Goal: Book appointment/travel/reservation

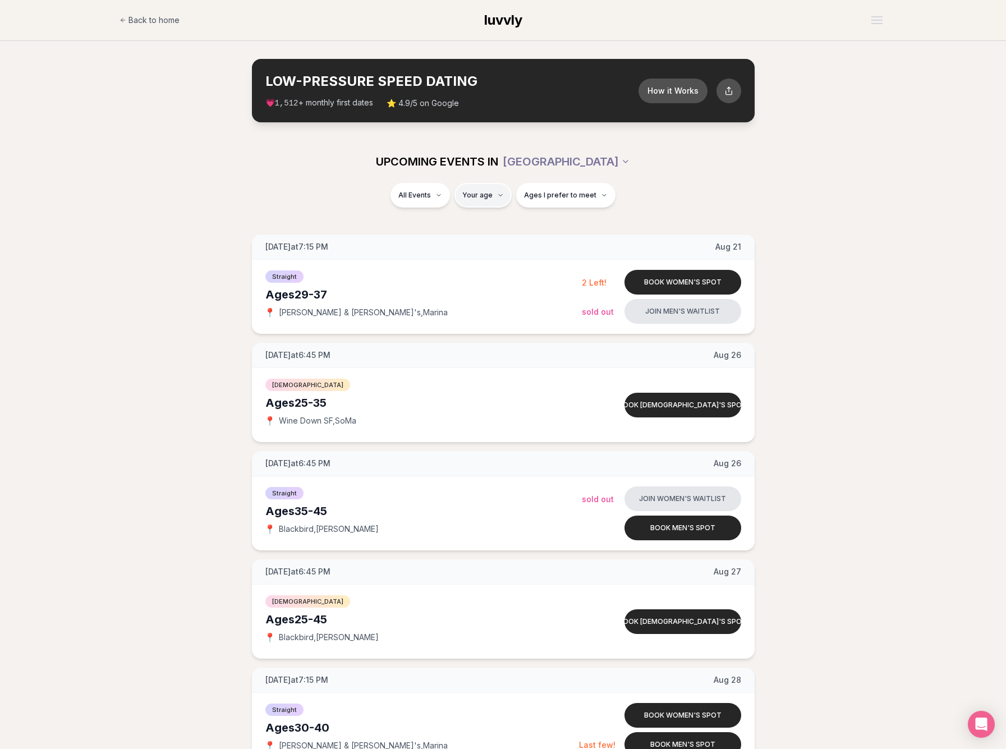
type input "**"
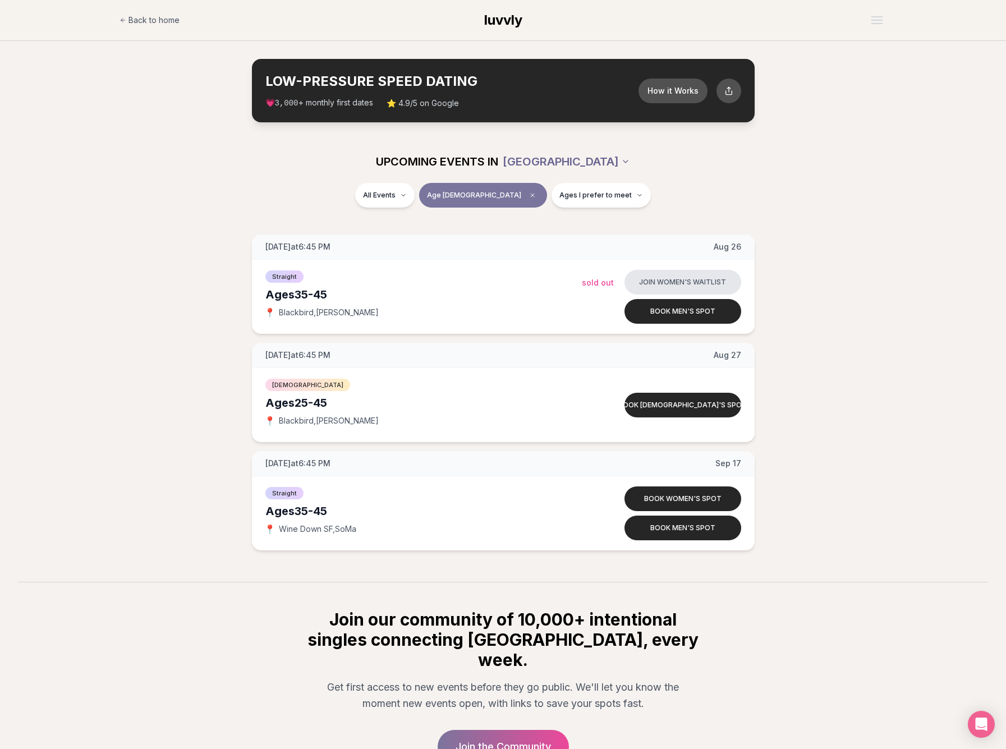
click at [567, 160] on html "Back to home luvvly LOW-PRESSURE SPEED DATING How it Works 💗 3,000 + monthly fi…" at bounding box center [503, 431] width 1006 height 862
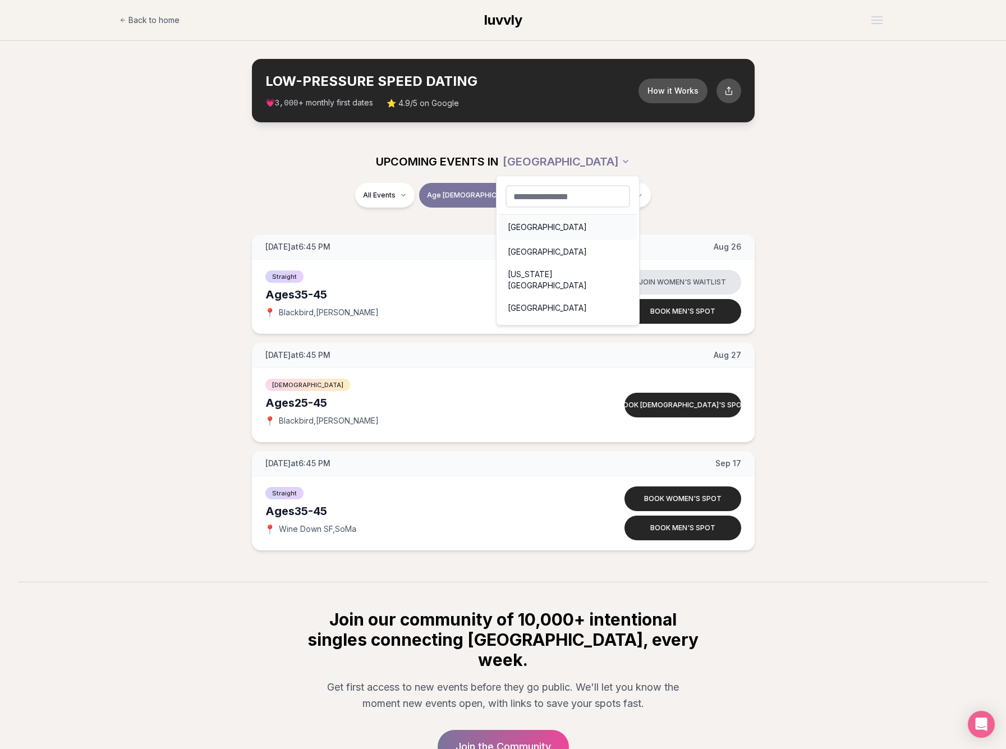
click at [537, 229] on div "Seattle" at bounding box center [568, 227] width 138 height 25
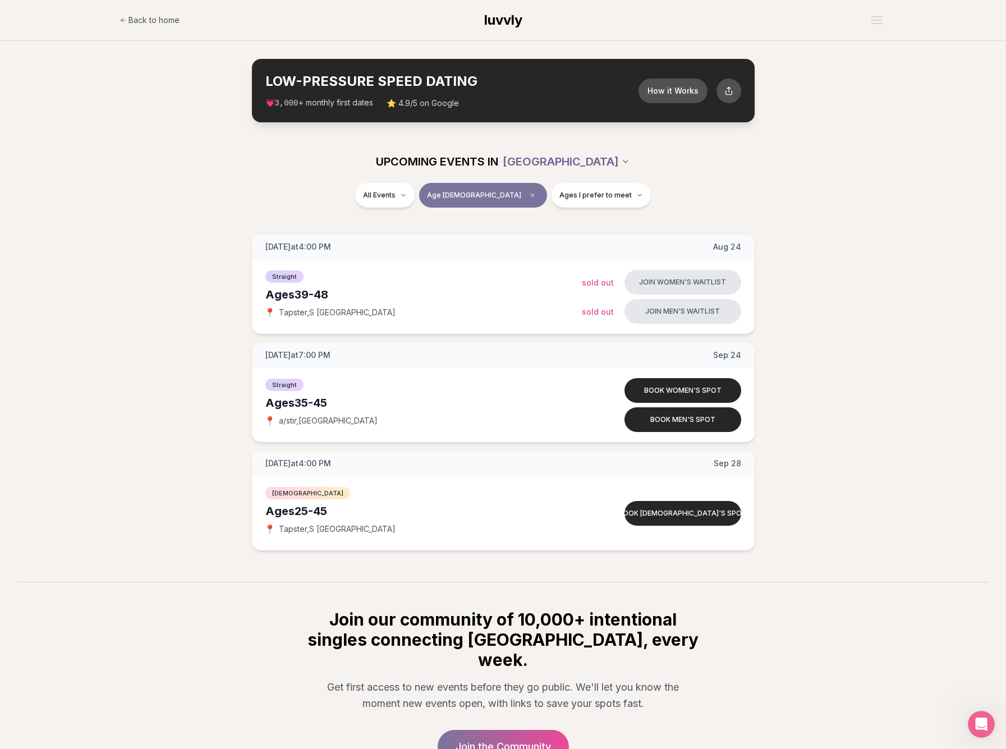
click at [577, 159] on html "Back to home luvvly LOW-PRESSURE SPEED DATING How it Works 💗 3,000 + monthly fi…" at bounding box center [503, 431] width 1006 height 862
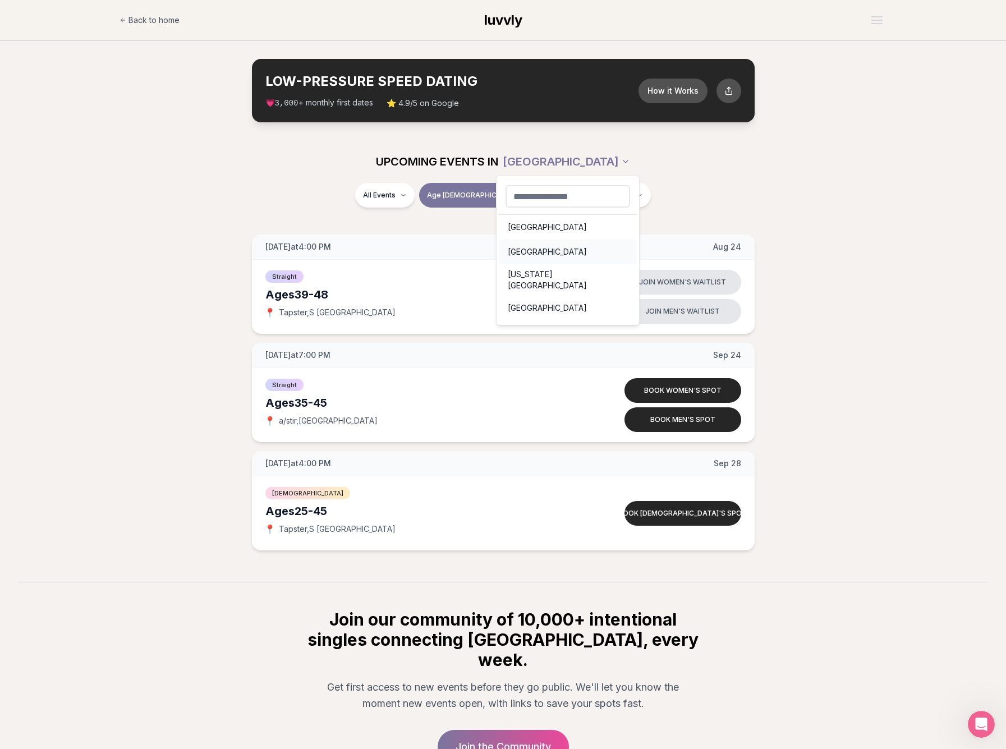
click at [536, 251] on div "Portland" at bounding box center [568, 251] width 138 height 25
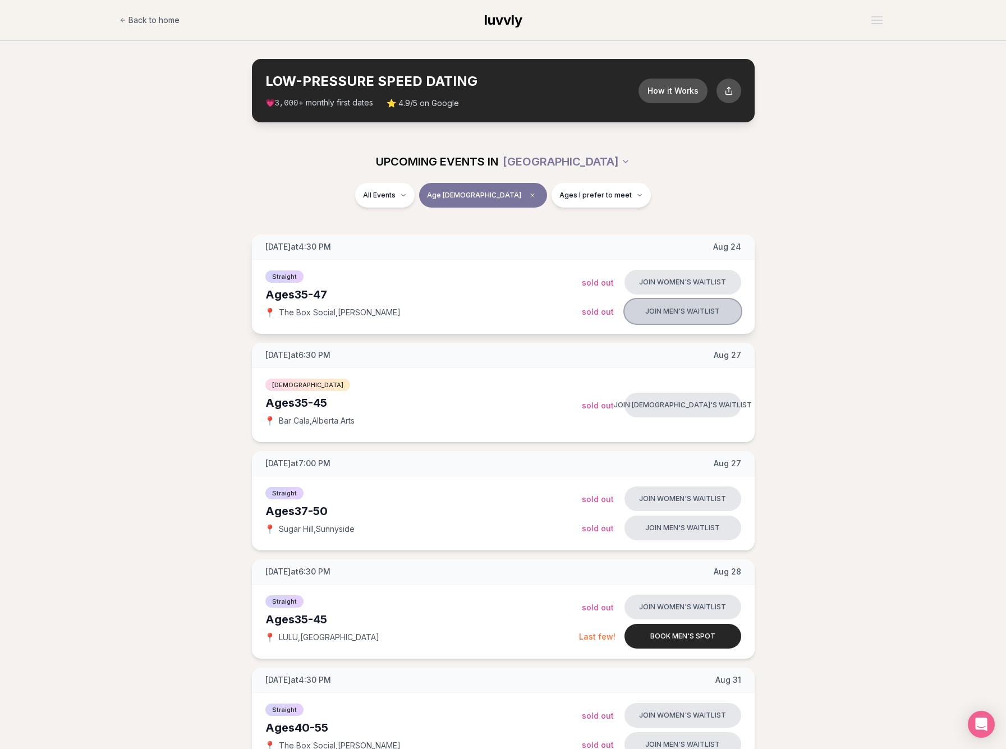
scroll to position [2, 0]
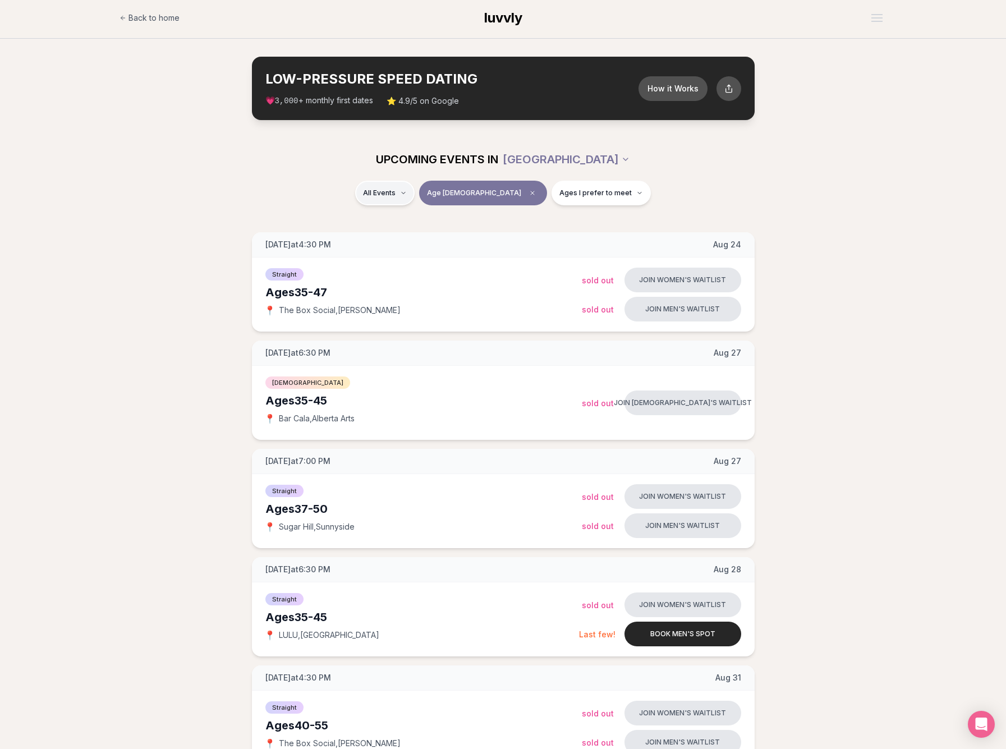
click at [404, 229] on div "Straight ( 10 )" at bounding box center [434, 222] width 107 height 25
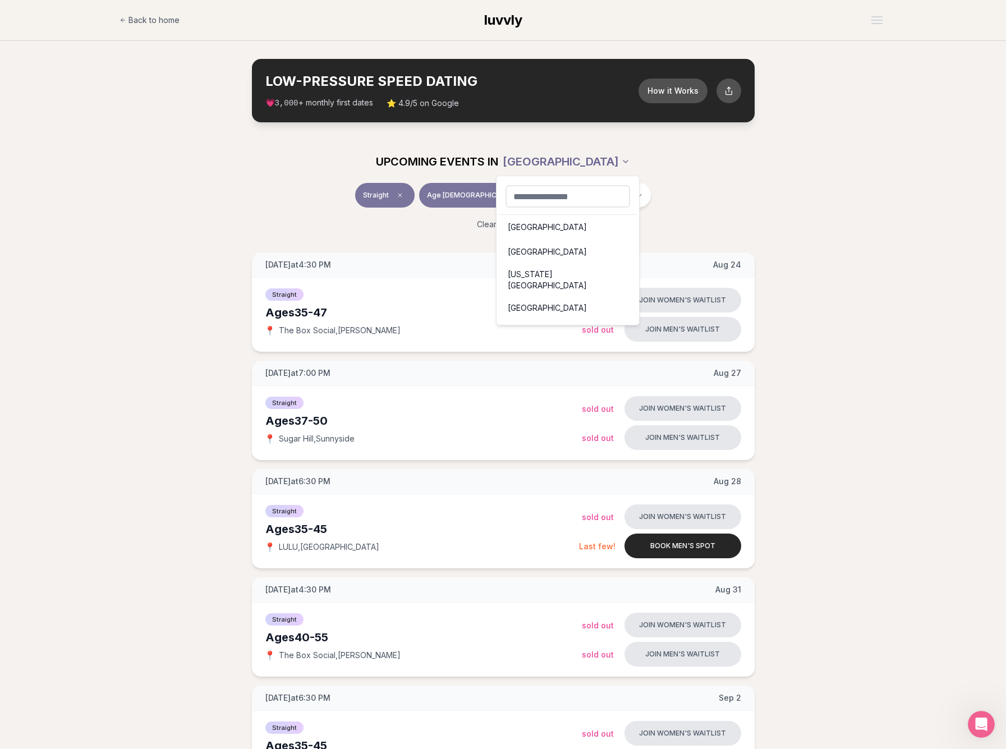
click at [523, 225] on div "Seattle" at bounding box center [568, 227] width 138 height 25
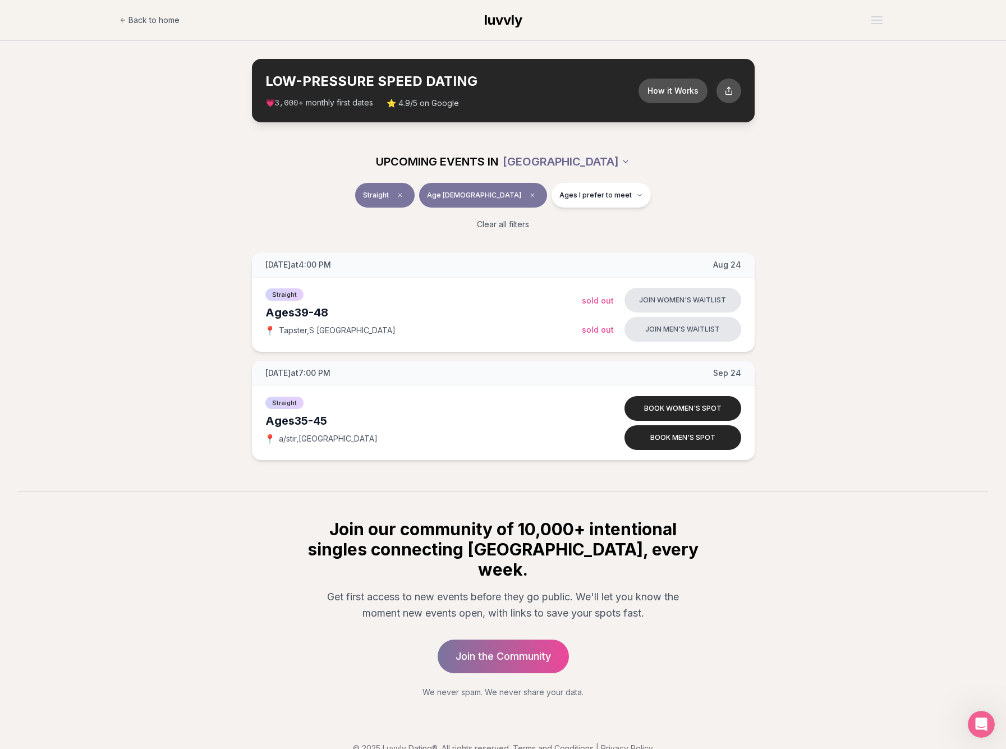
click at [552, 159] on html "Back to home luvvly LOW-PRESSURE SPEED DATING How it Works 💗 3,000 + monthly fi…" at bounding box center [503, 386] width 1006 height 772
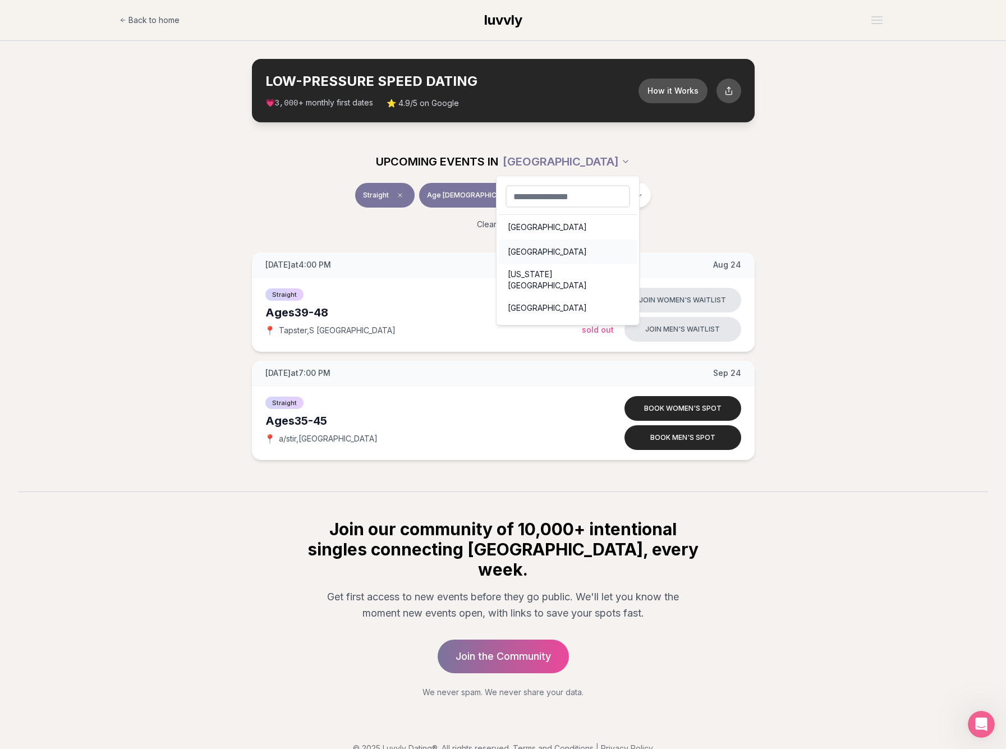
click at [538, 255] on div "Portland" at bounding box center [568, 251] width 138 height 25
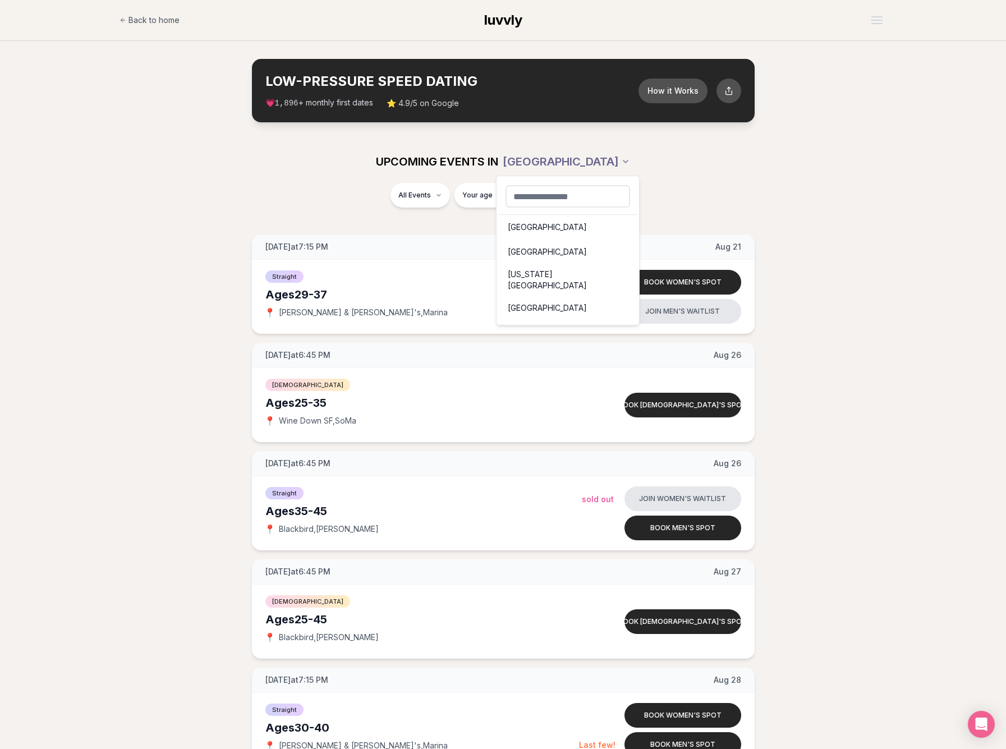
click at [534, 253] on div "Portland" at bounding box center [568, 251] width 138 height 25
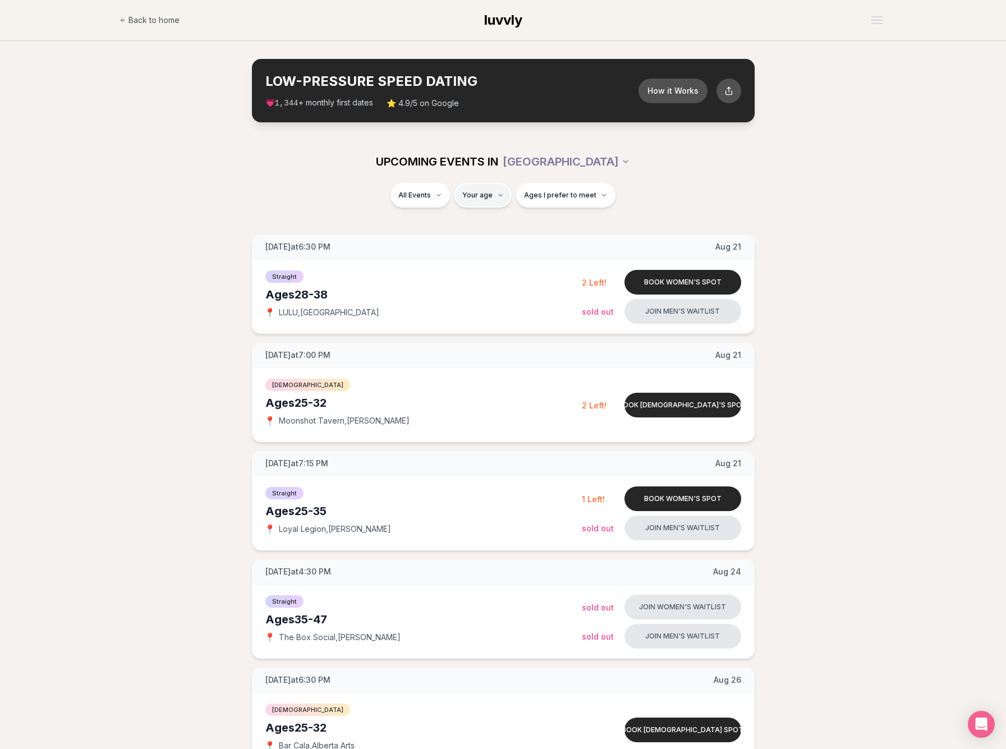
type input "**"
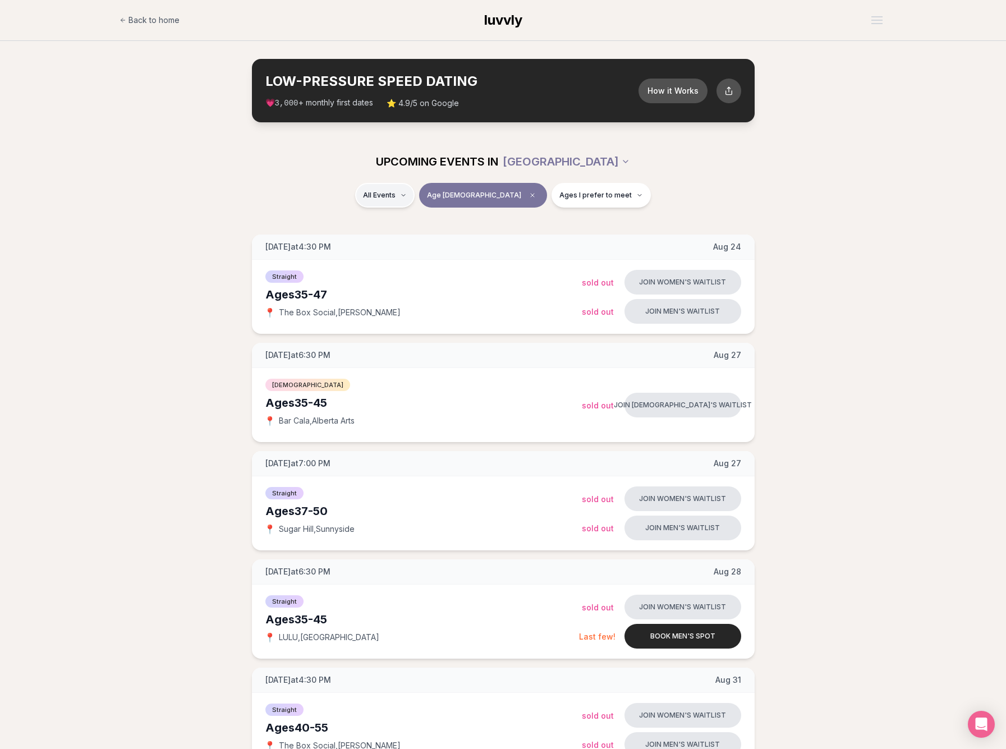
click at [418, 225] on div "Straight ( 10 )" at bounding box center [434, 224] width 107 height 25
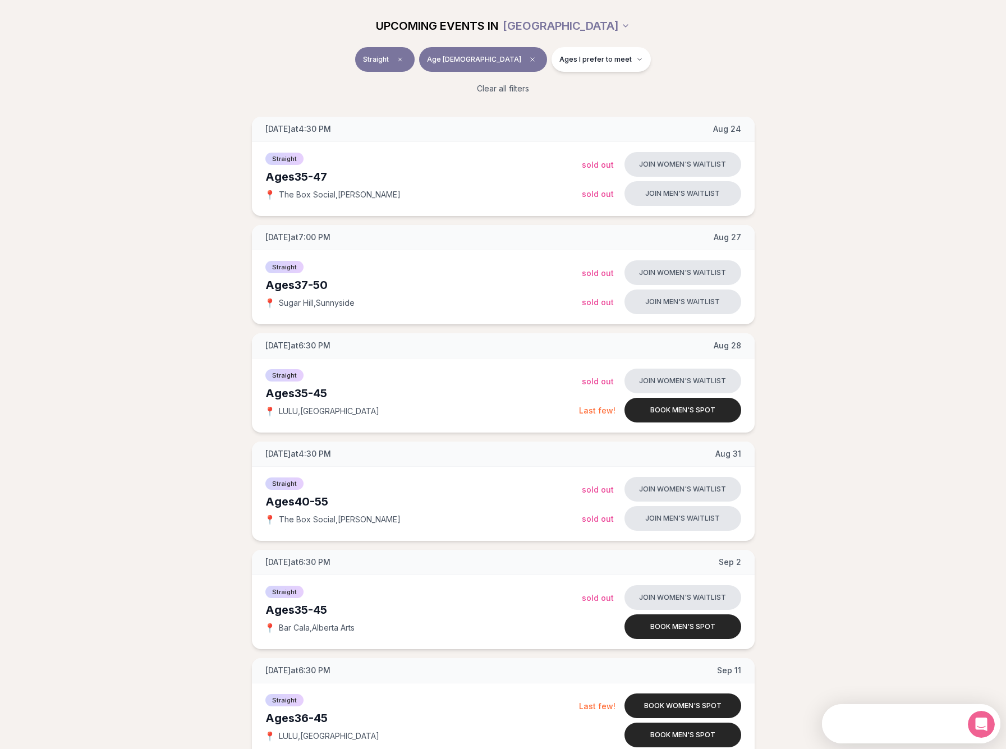
scroll to position [145, 0]
